Goal: Transaction & Acquisition: Purchase product/service

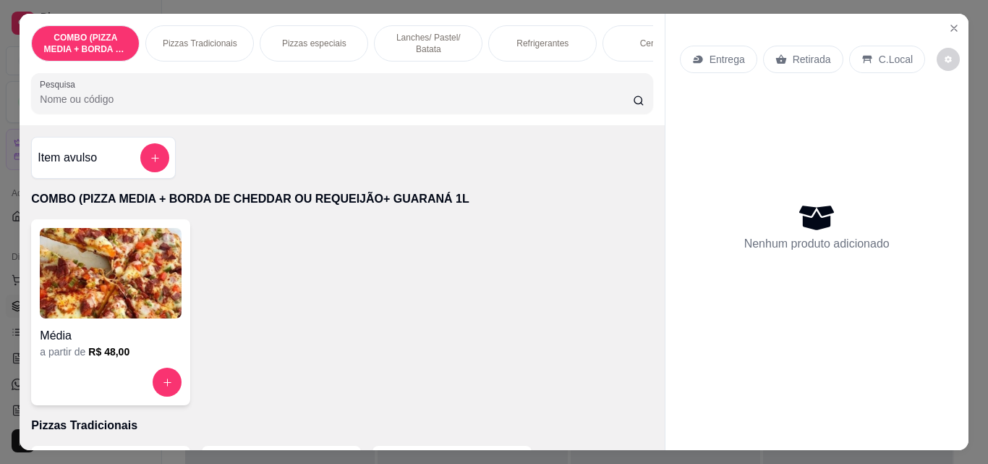
click at [323, 38] on p "Pizzas especiais" at bounding box center [314, 44] width 64 height 12
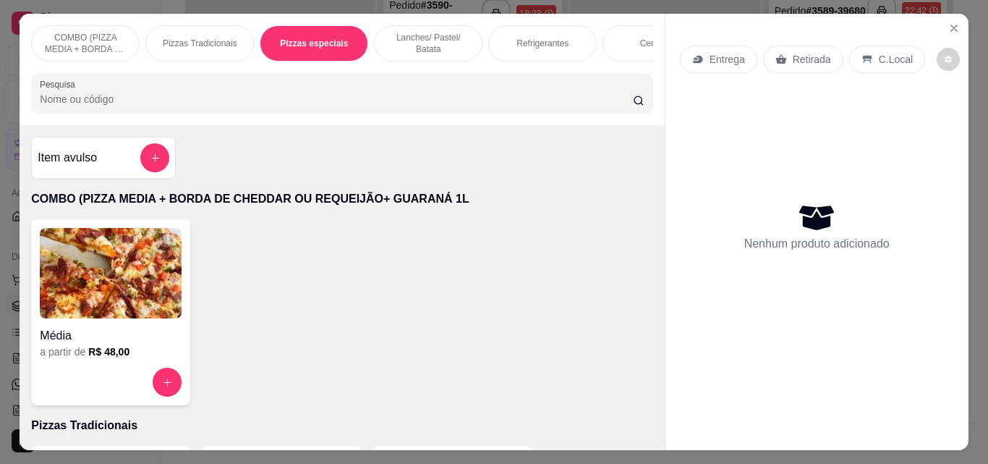
scroll to position [41, 0]
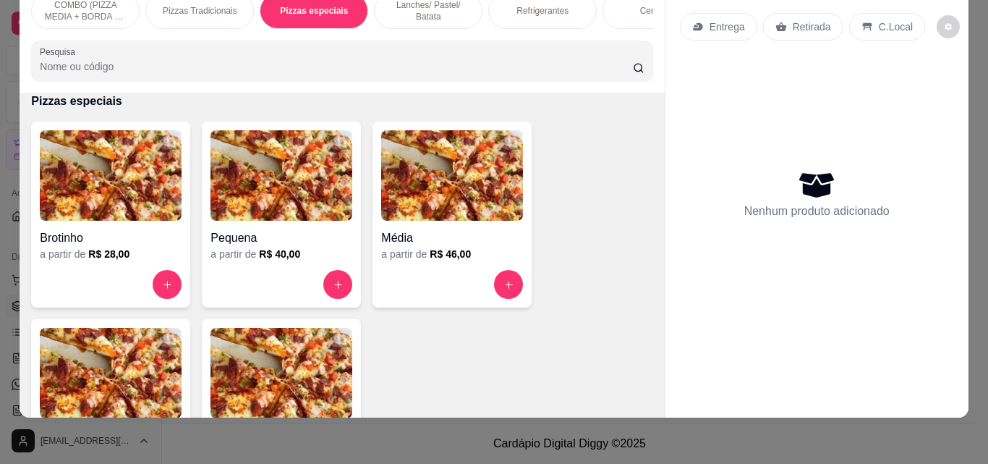
click at [208, 14] on div "Pizzas Tradicionais" at bounding box center [199, 11] width 109 height 36
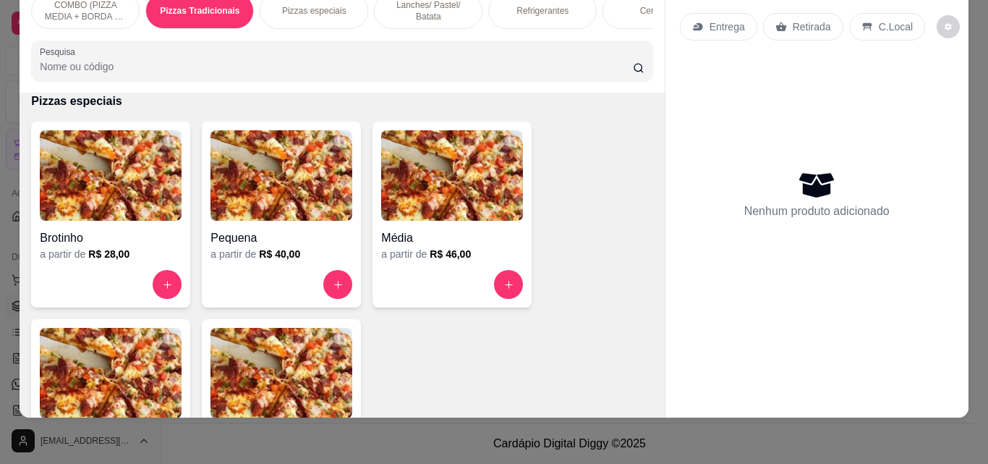
scroll to position [292, 0]
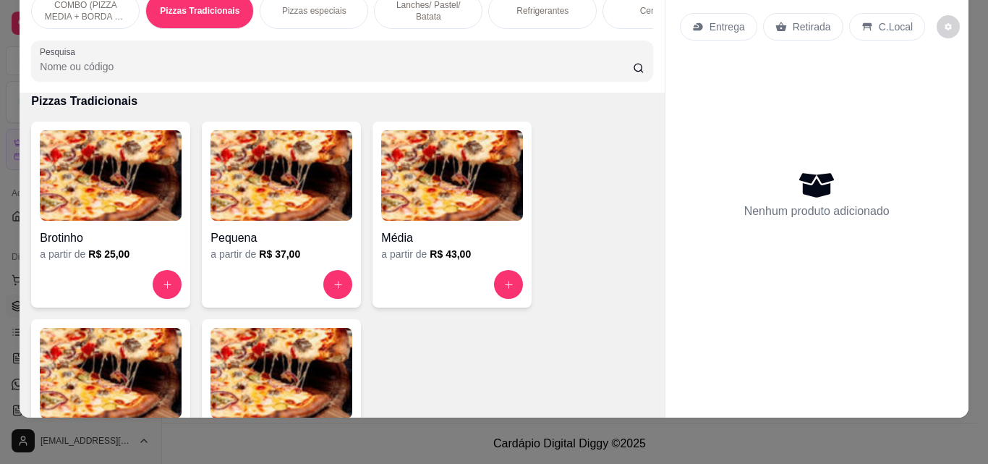
click at [317, 378] on img at bounding box center [282, 373] width 142 height 90
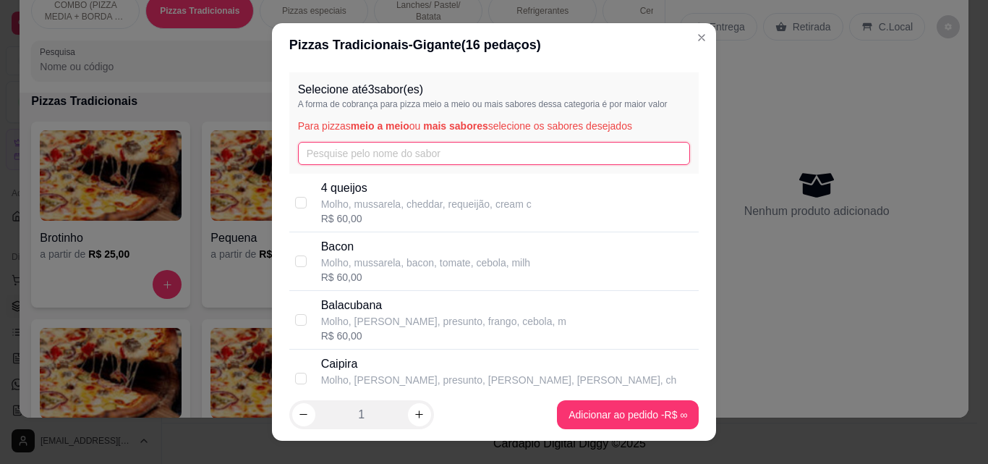
click at [415, 153] on input "text" at bounding box center [494, 153] width 393 height 23
type input "v"
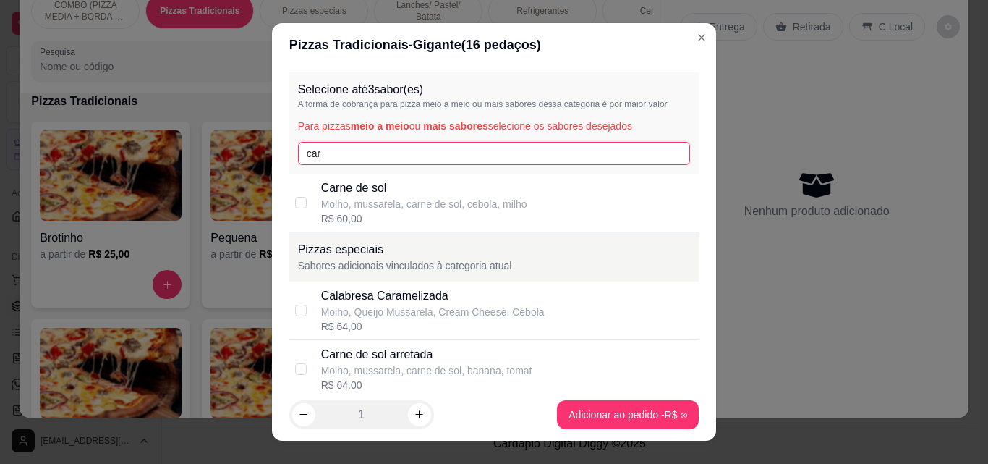
type input "car"
click at [393, 219] on div "R$ 60,00" at bounding box center [424, 218] width 206 height 14
checkbox input "true"
click at [339, 152] on input "car" at bounding box center [494, 153] width 393 height 23
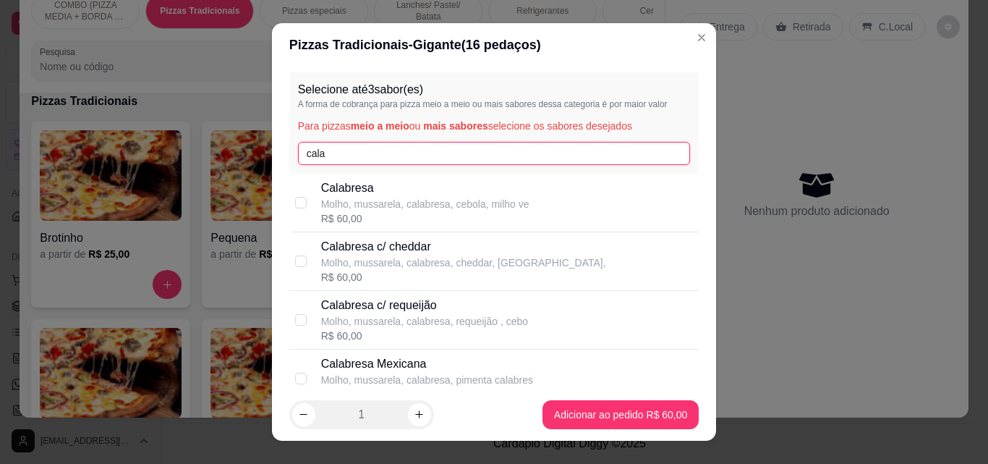
type input "cala"
click at [334, 210] on div "Calabresa Molho, mussarela, calabresa, cebola, milho ve R$ 60,00" at bounding box center [425, 202] width 208 height 46
checkbox input "true"
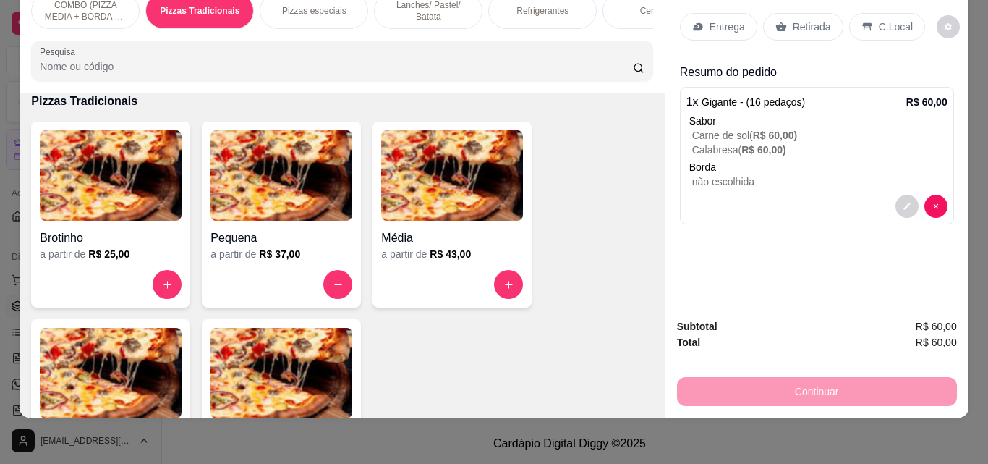
click at [561, 5] on p "Refrigerantes" at bounding box center [542, 11] width 52 height 12
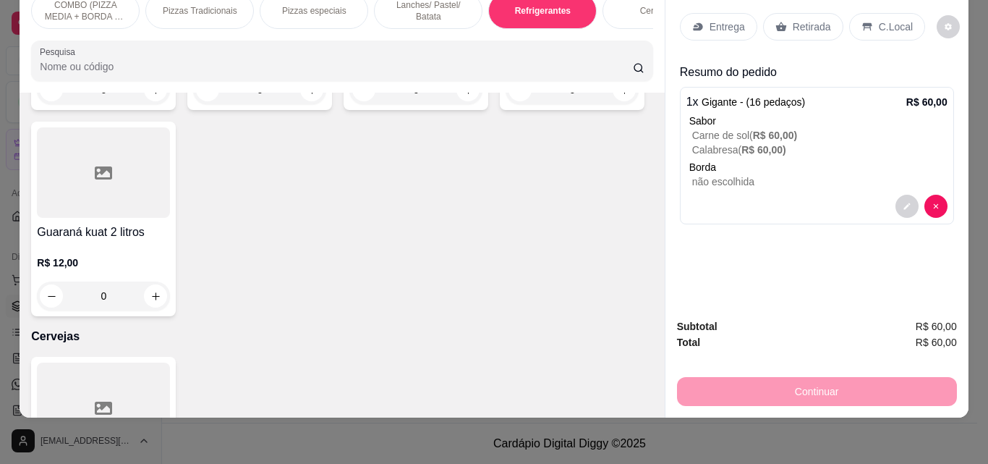
scroll to position [2508, 0]
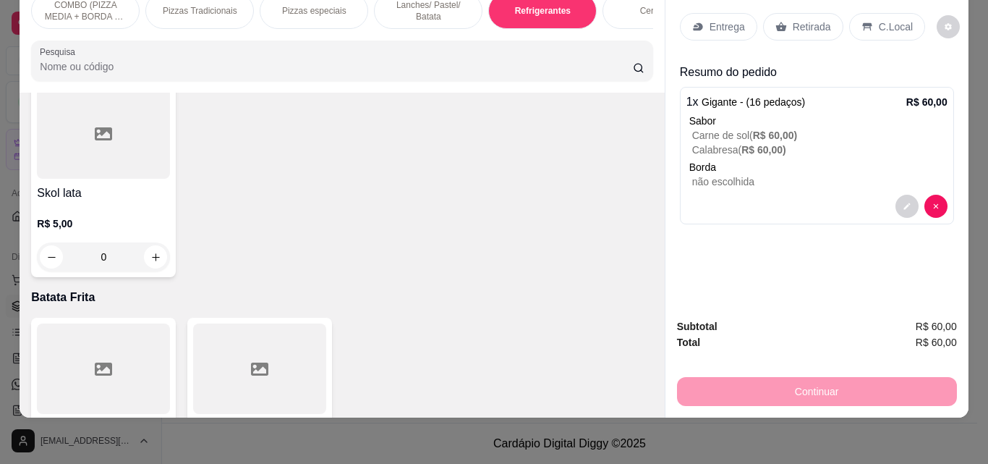
type input "1"
click at [731, 20] on p "Entrega" at bounding box center [727, 27] width 35 height 14
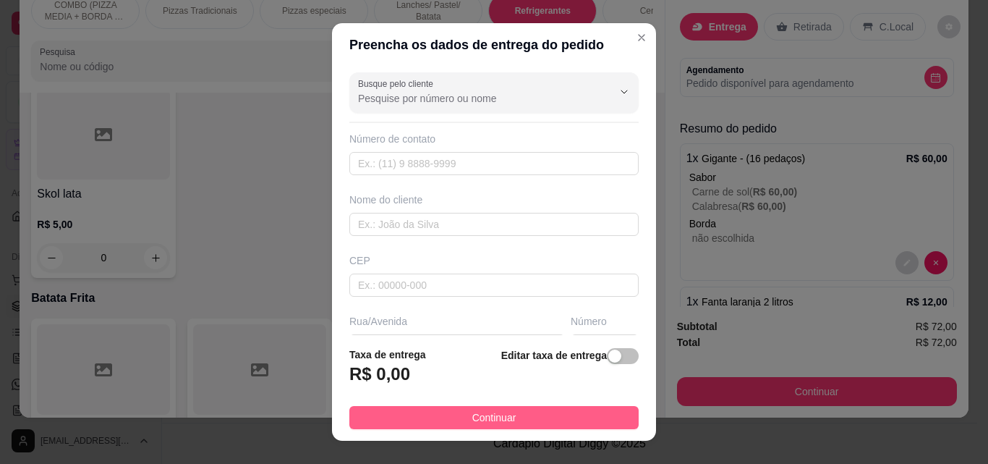
click at [613, 412] on button "Continuar" at bounding box center [493, 417] width 289 height 23
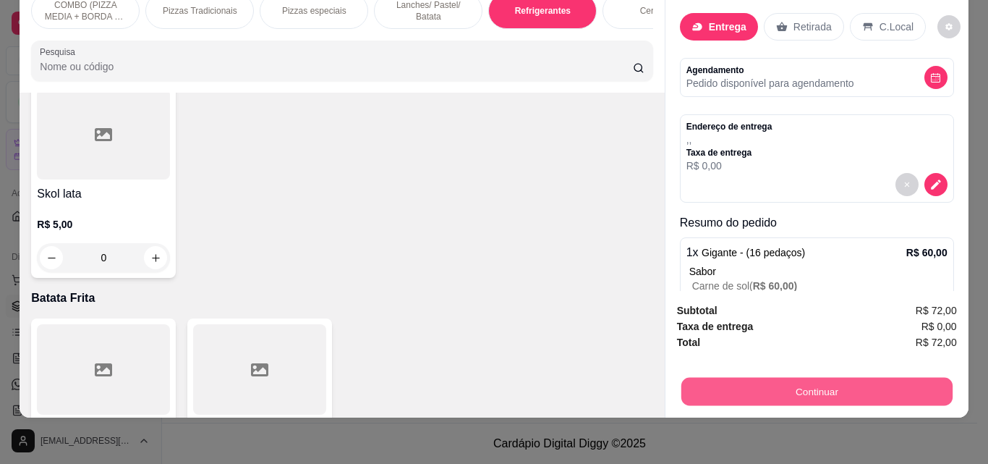
click at [833, 377] on button "Continuar" at bounding box center [816, 391] width 271 height 28
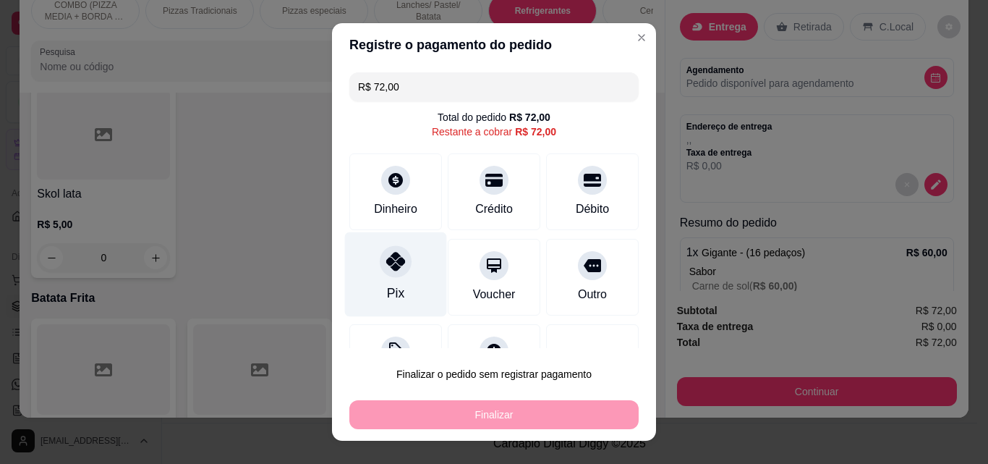
click at [388, 260] on icon at bounding box center [395, 261] width 19 height 19
type input "R$ 0,00"
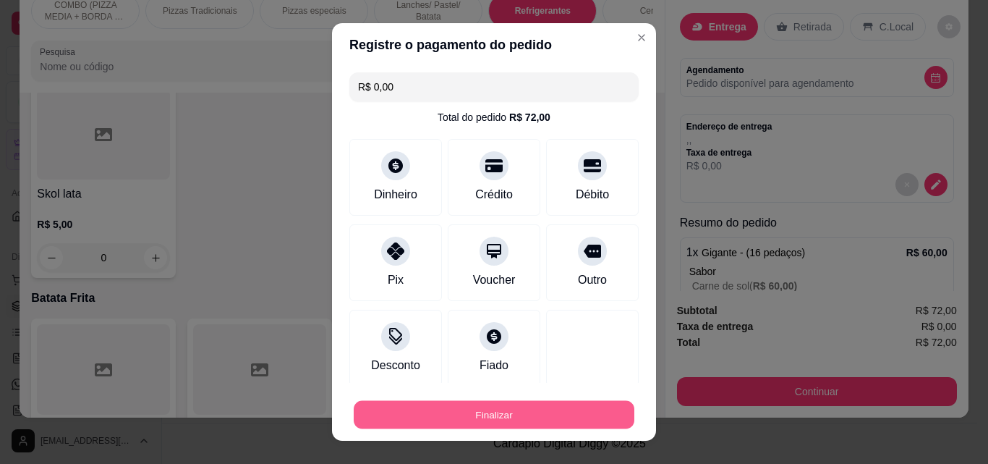
click at [550, 415] on button "Finalizar" at bounding box center [494, 415] width 281 height 28
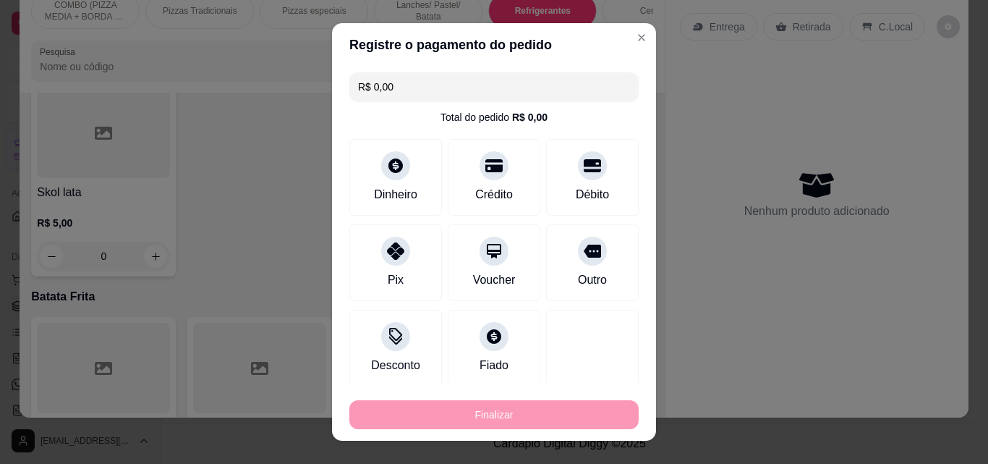
type input "0"
type input "-R$ 72,00"
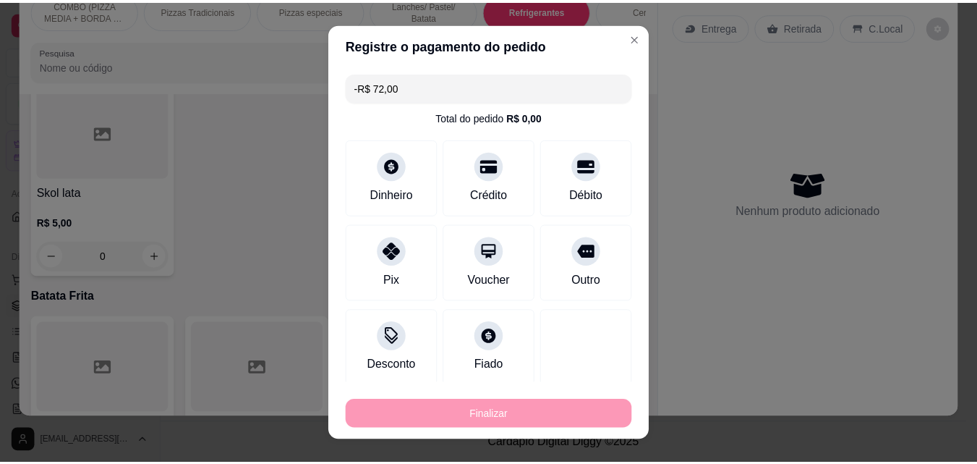
scroll to position [2508, 0]
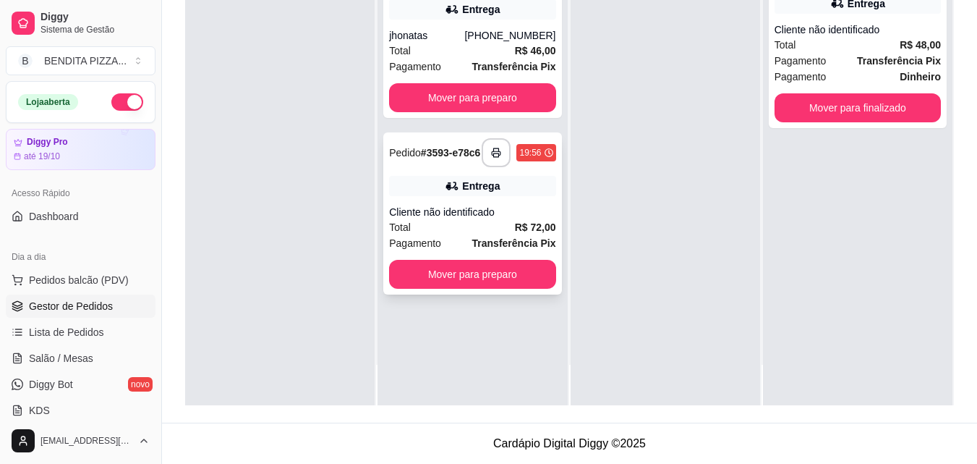
click at [520, 212] on div "Cliente não identificado" at bounding box center [472, 212] width 166 height 14
